Goal: Information Seeking & Learning: Understand process/instructions

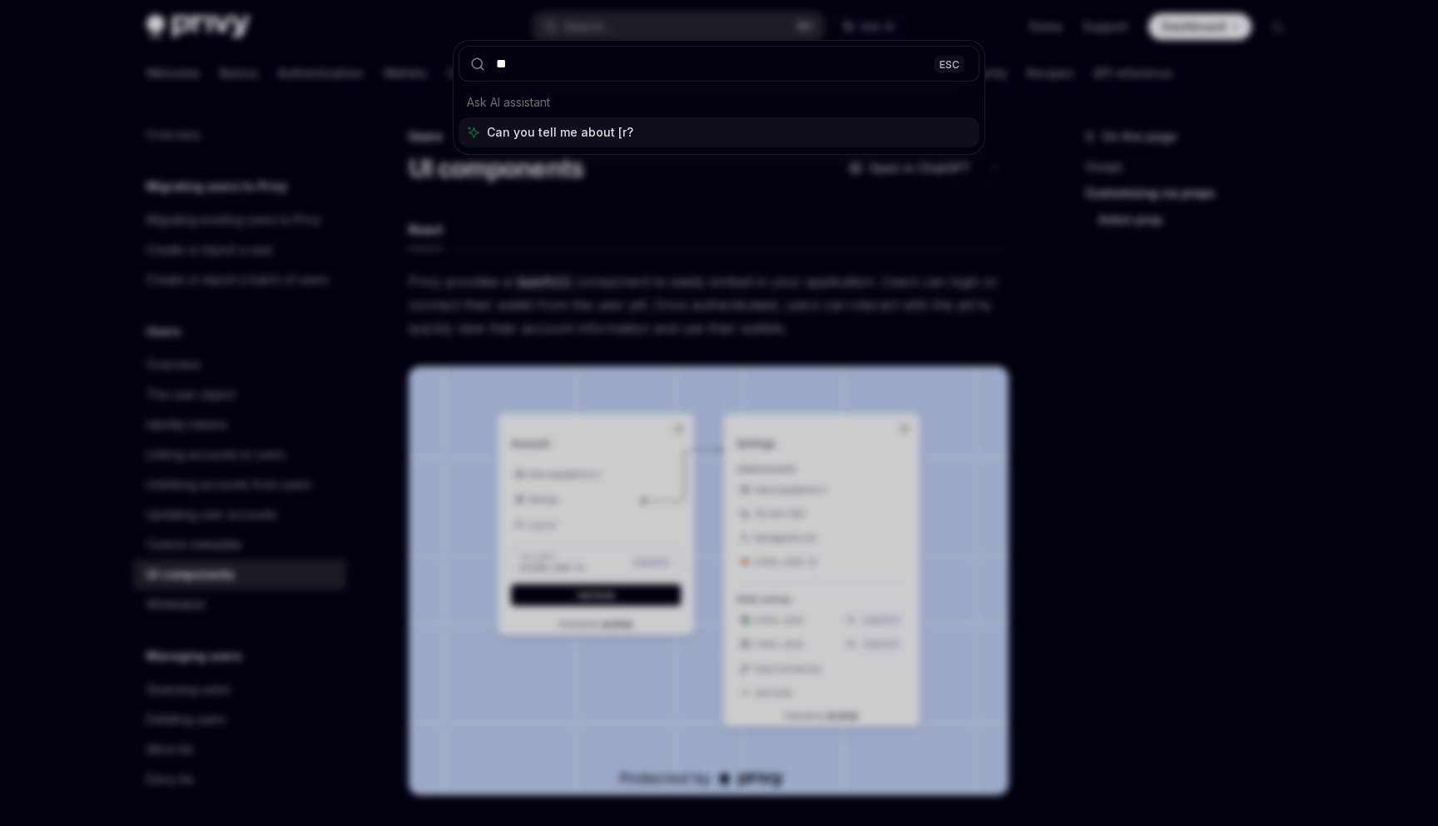
scroll to position [2883, 0]
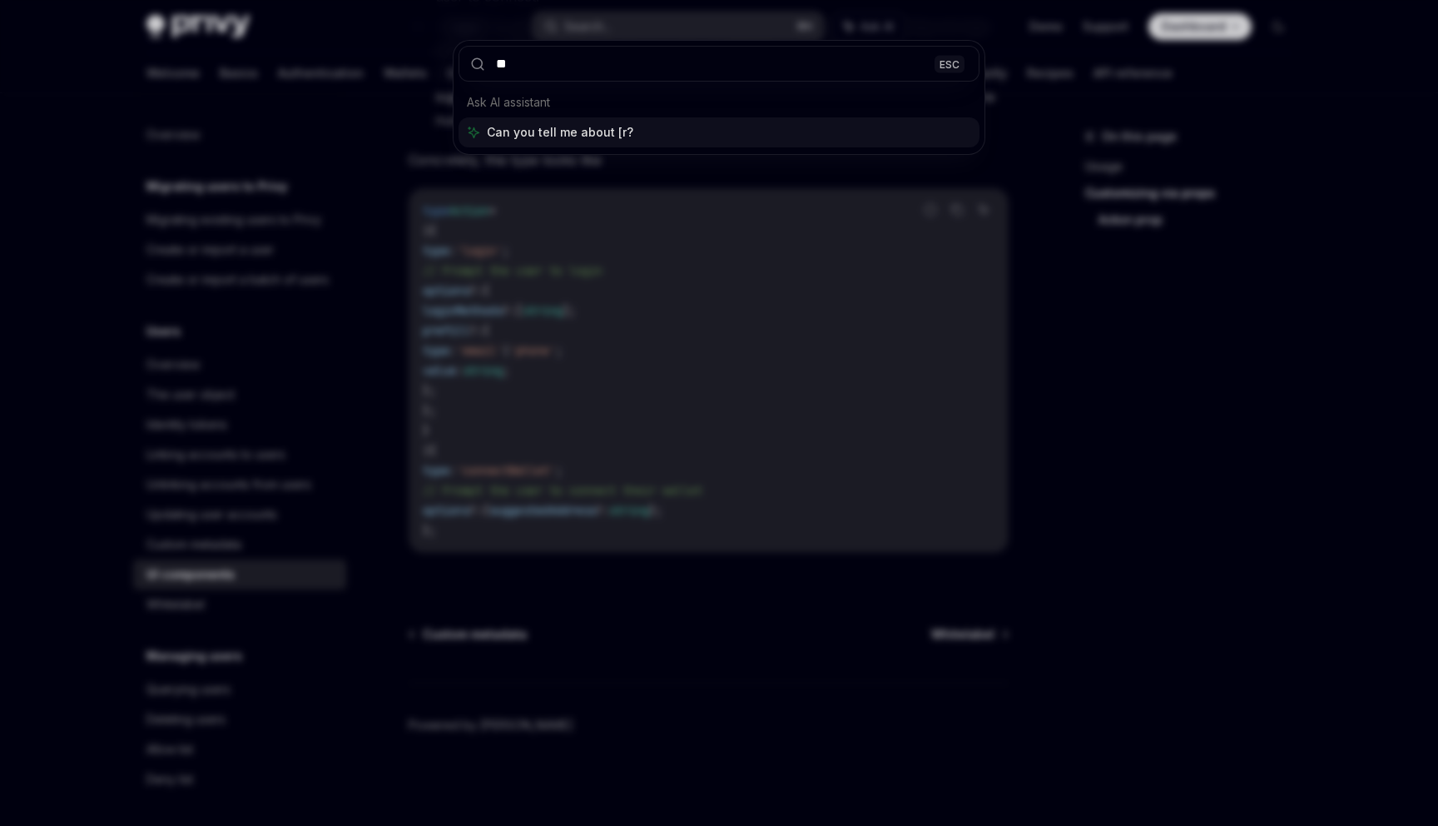
type input "*"
type input "**********"
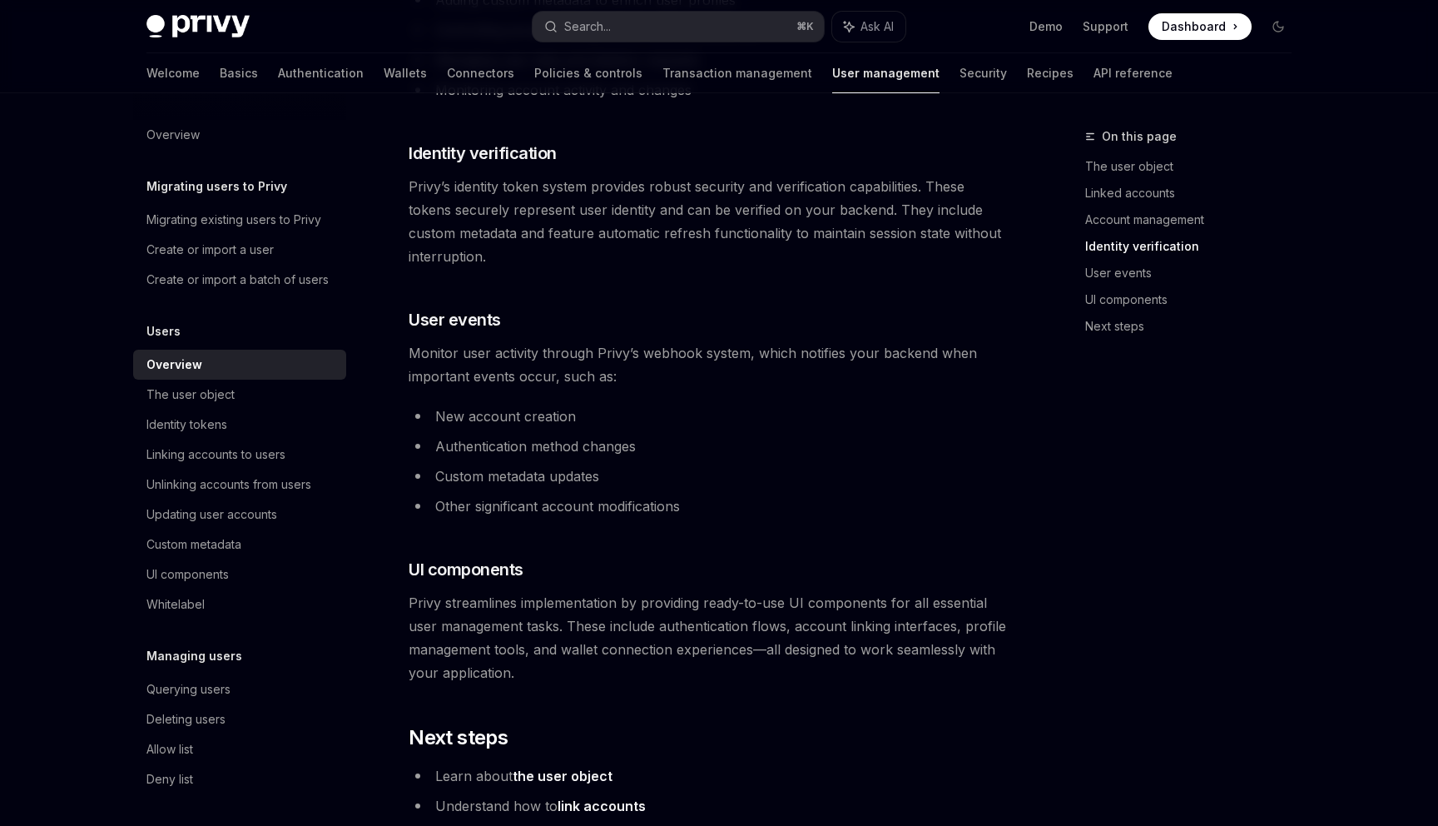
scroll to position [1668, 0]
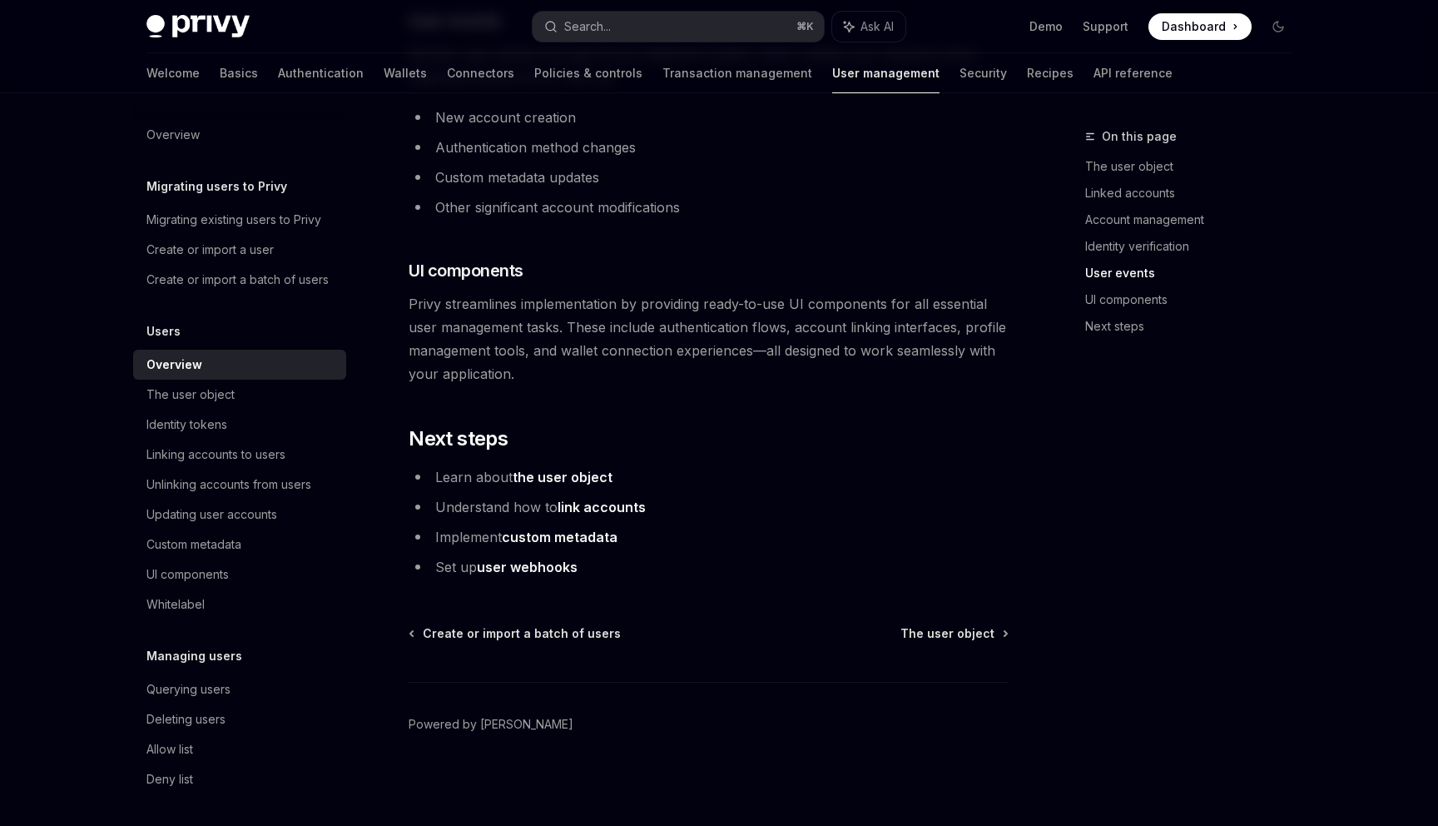
click at [570, 478] on link "the user object" at bounding box center [563, 477] width 100 height 17
type textarea "*"
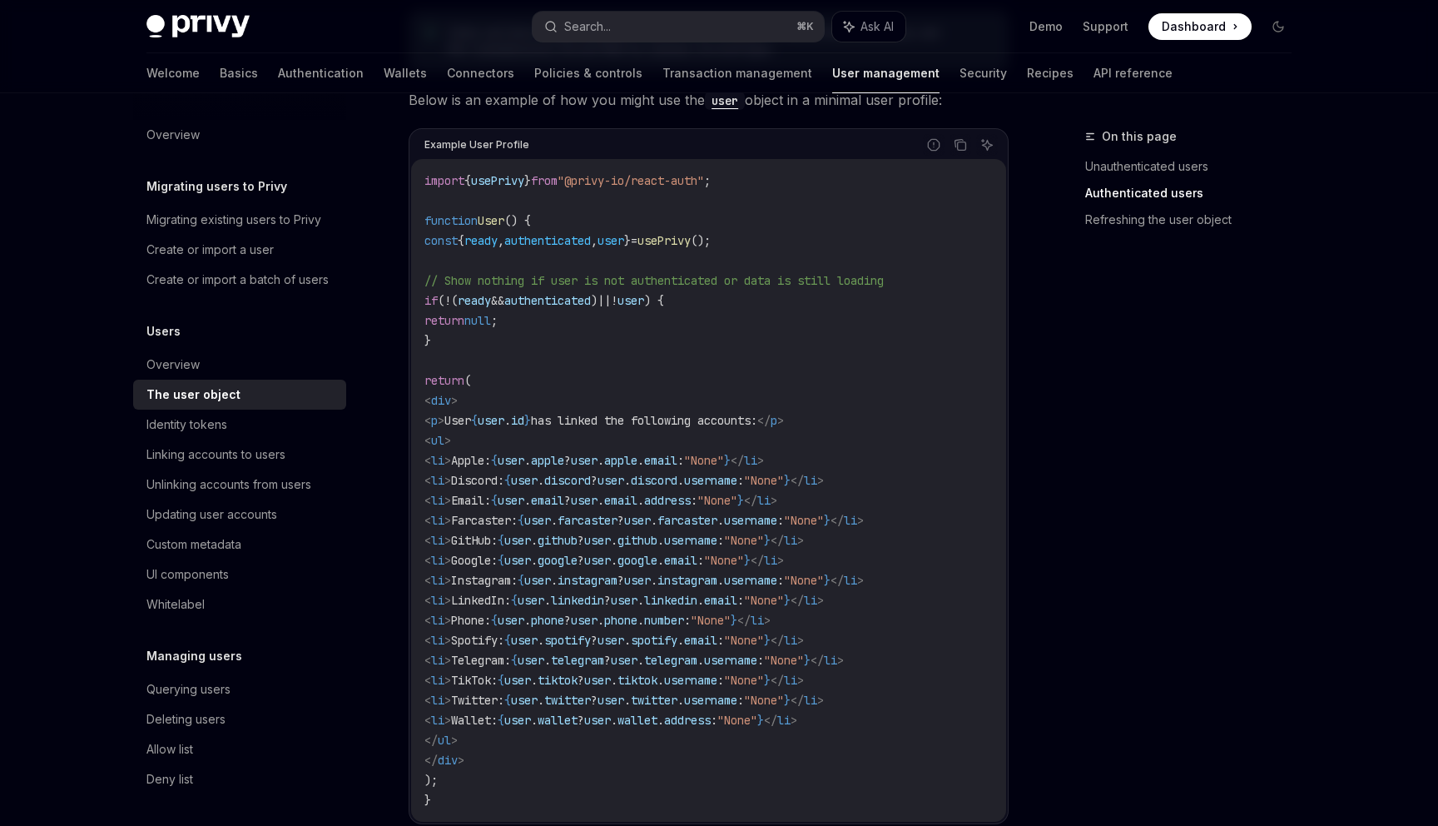
scroll to position [1495, 0]
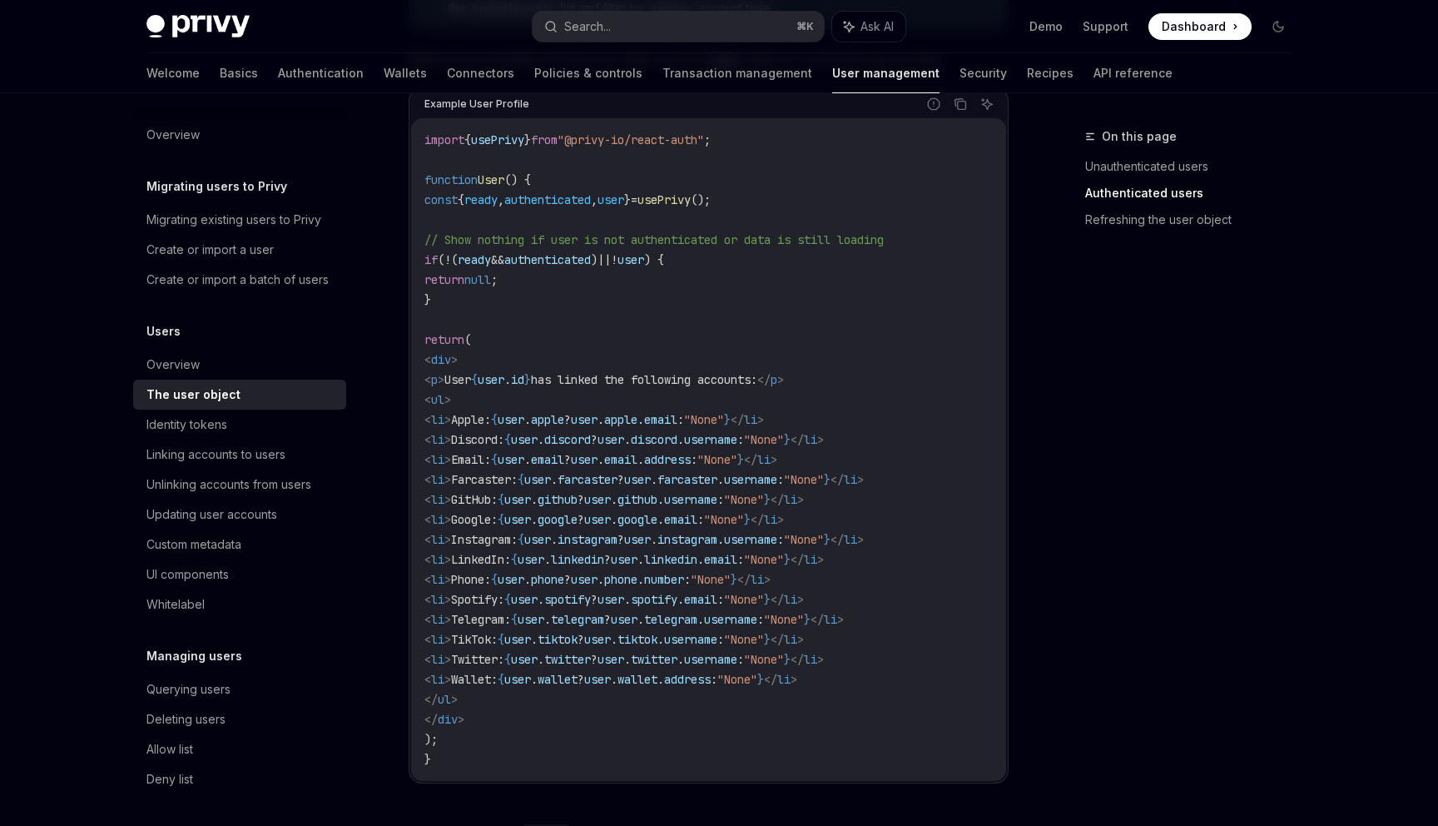
click at [718, 538] on span "instagram" at bounding box center [688, 539] width 60 height 15
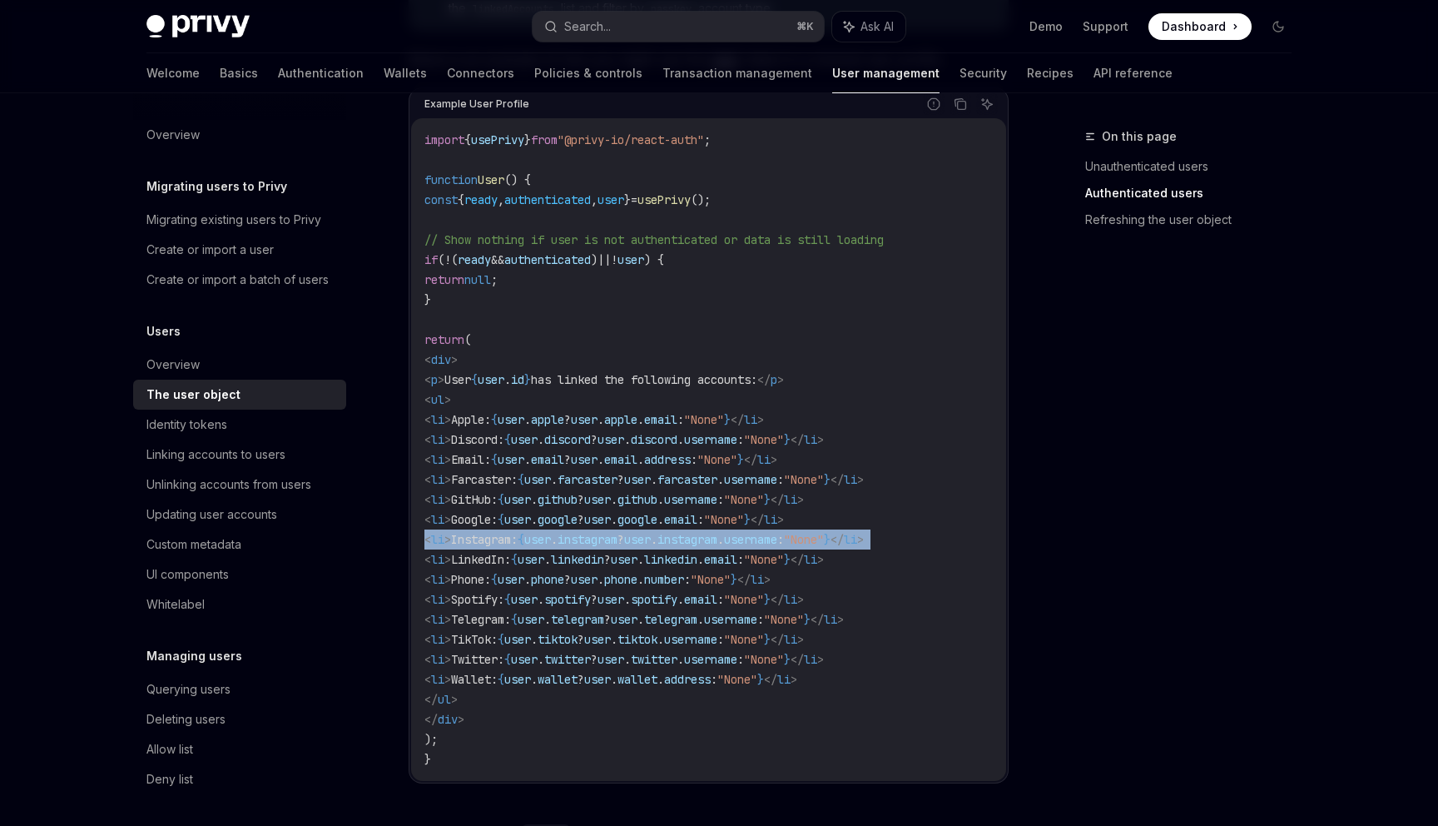
click at [718, 538] on span "instagram" at bounding box center [688, 539] width 60 height 15
copy code "< li > Instagram: { user . instagram ? user . instagram . username : "None" } <…"
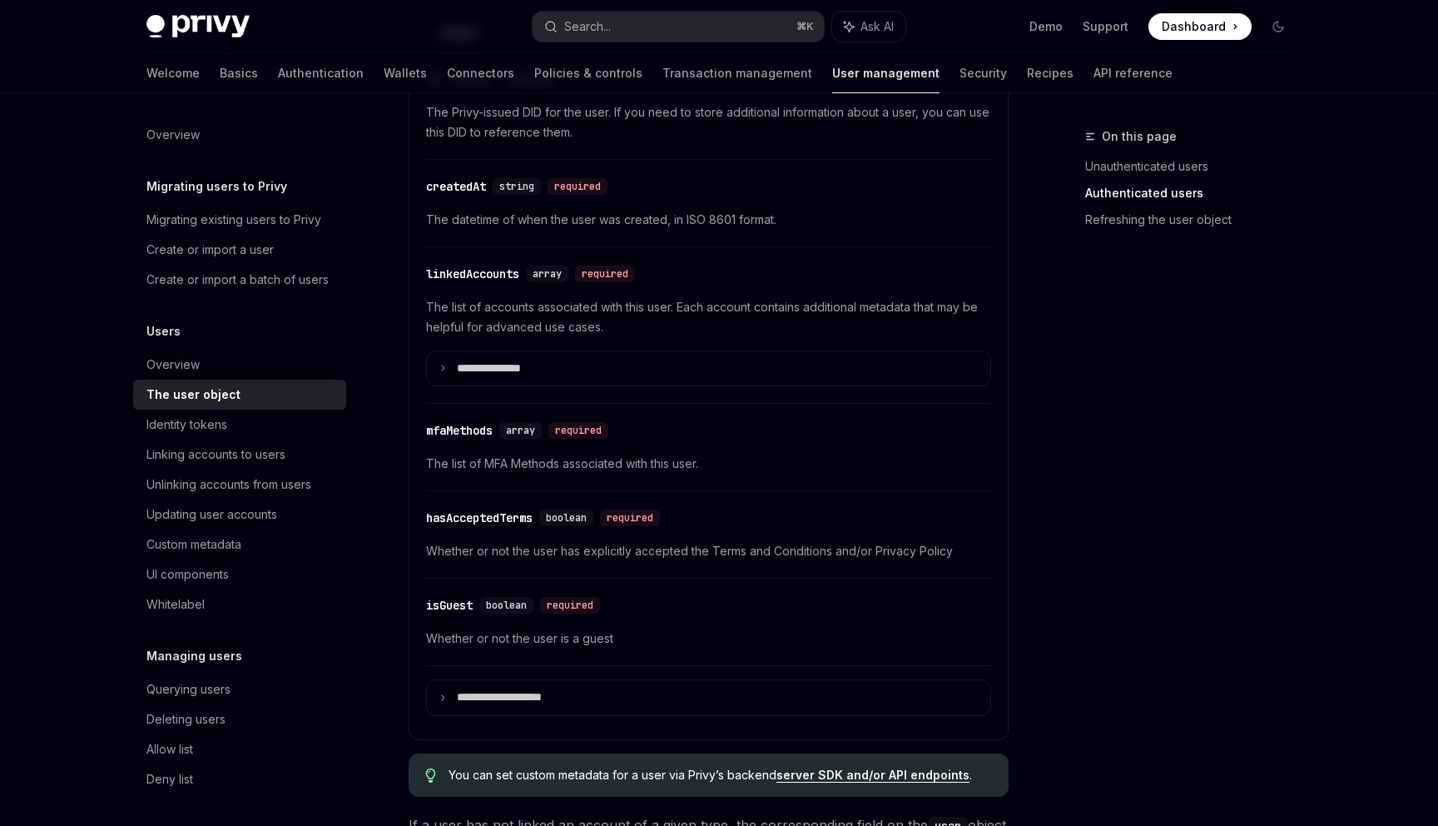
scroll to position [206, 0]
